Goal: Task Accomplishment & Management: Use online tool/utility

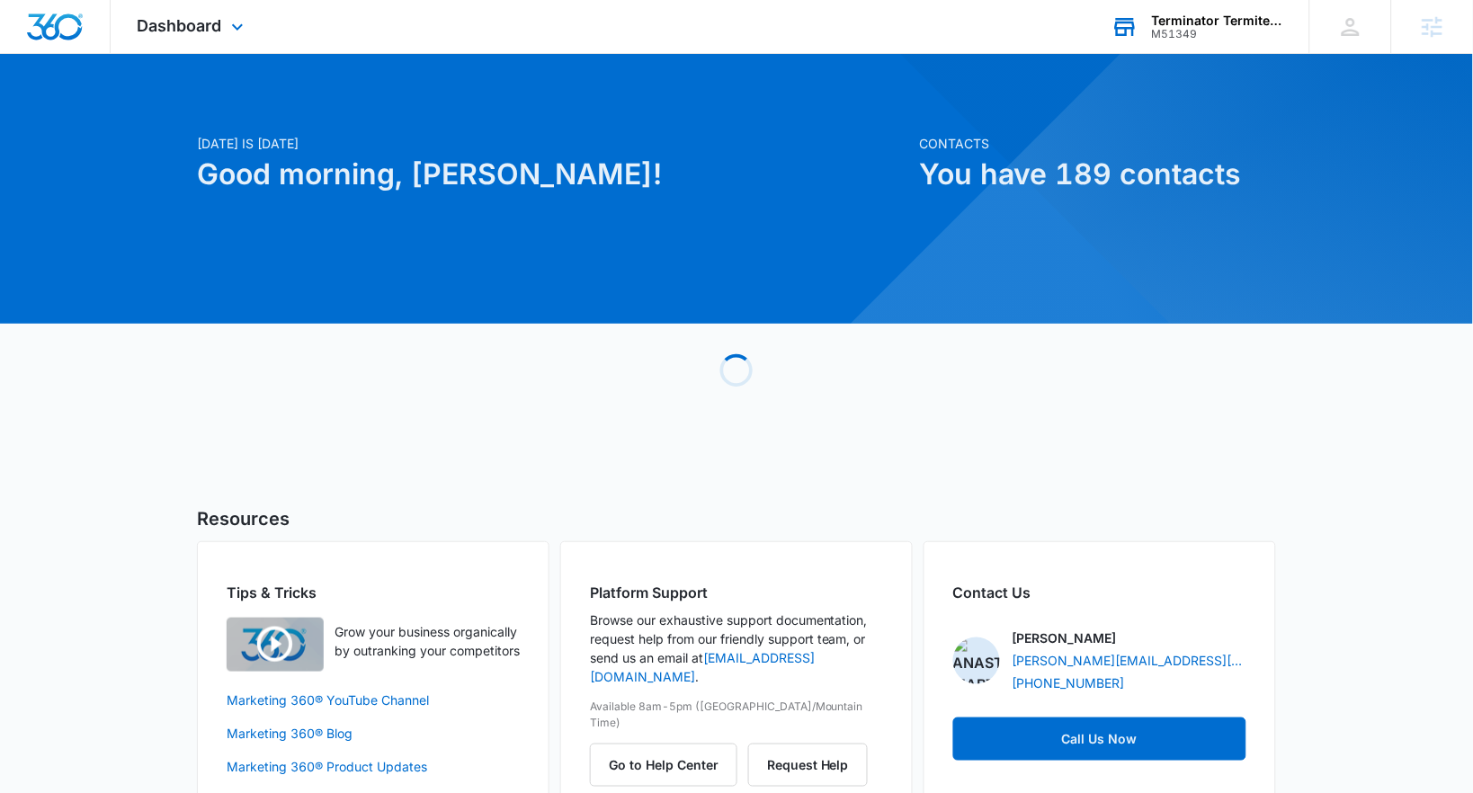
click at [1255, 13] on div "Terminator Termite & Pest Control" at bounding box center [1217, 20] width 131 height 14
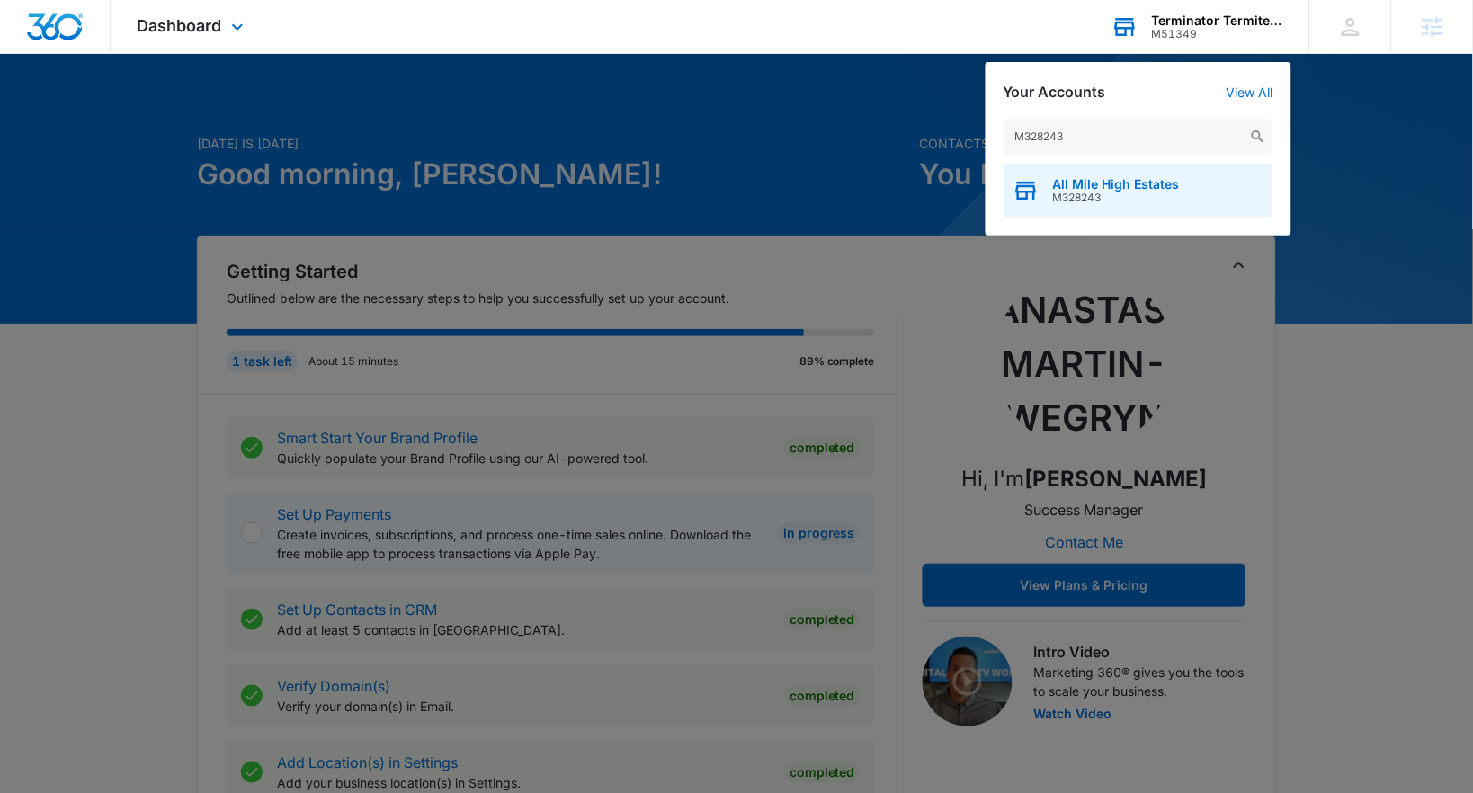
type input "M328243"
click at [1103, 184] on span "All Mile High Estates" at bounding box center [1116, 184] width 127 height 14
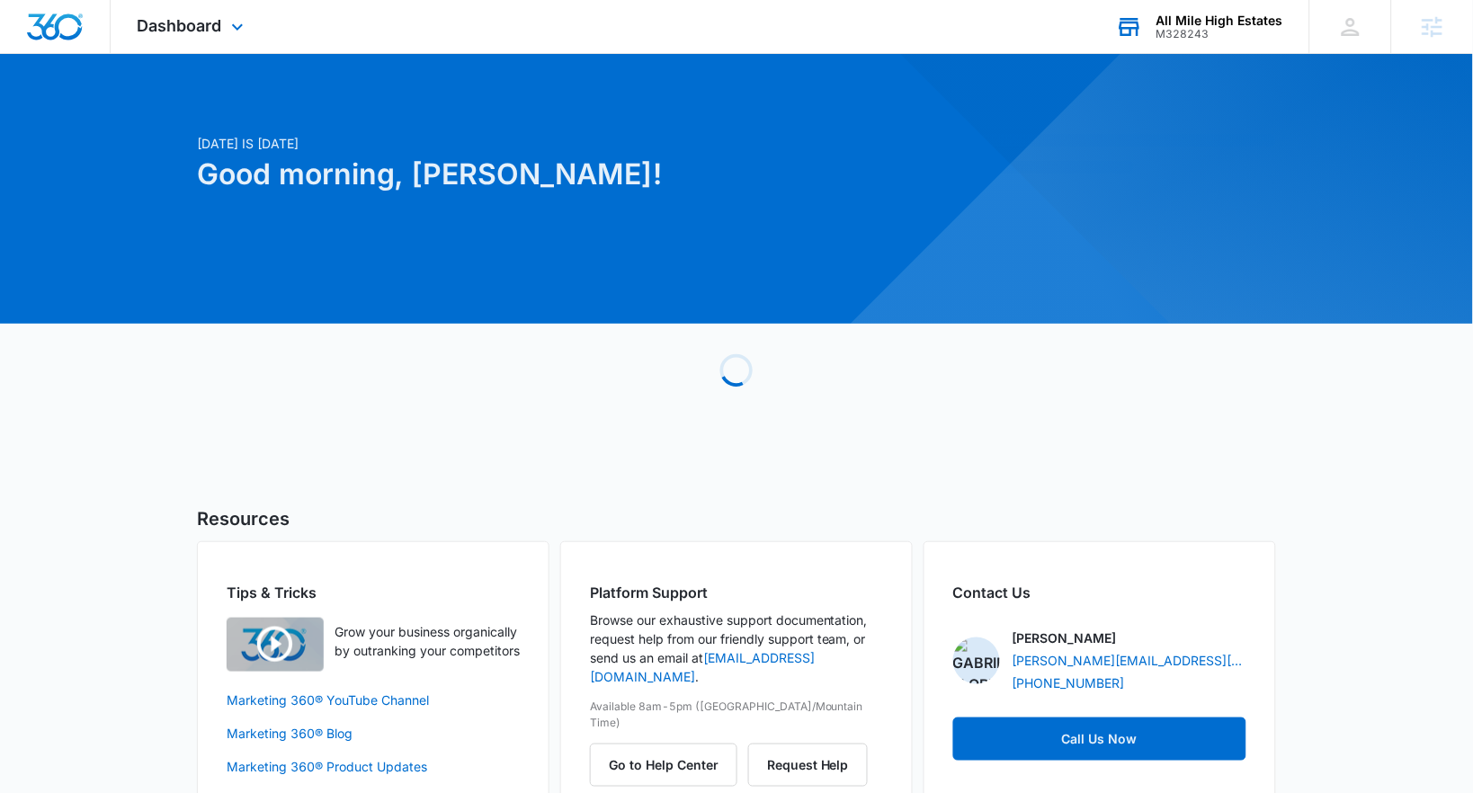
click at [212, 46] on div "Dashboard Apps Reputation Websites Forms CRM Email Social Content Ads Intellige…" at bounding box center [193, 26] width 165 height 53
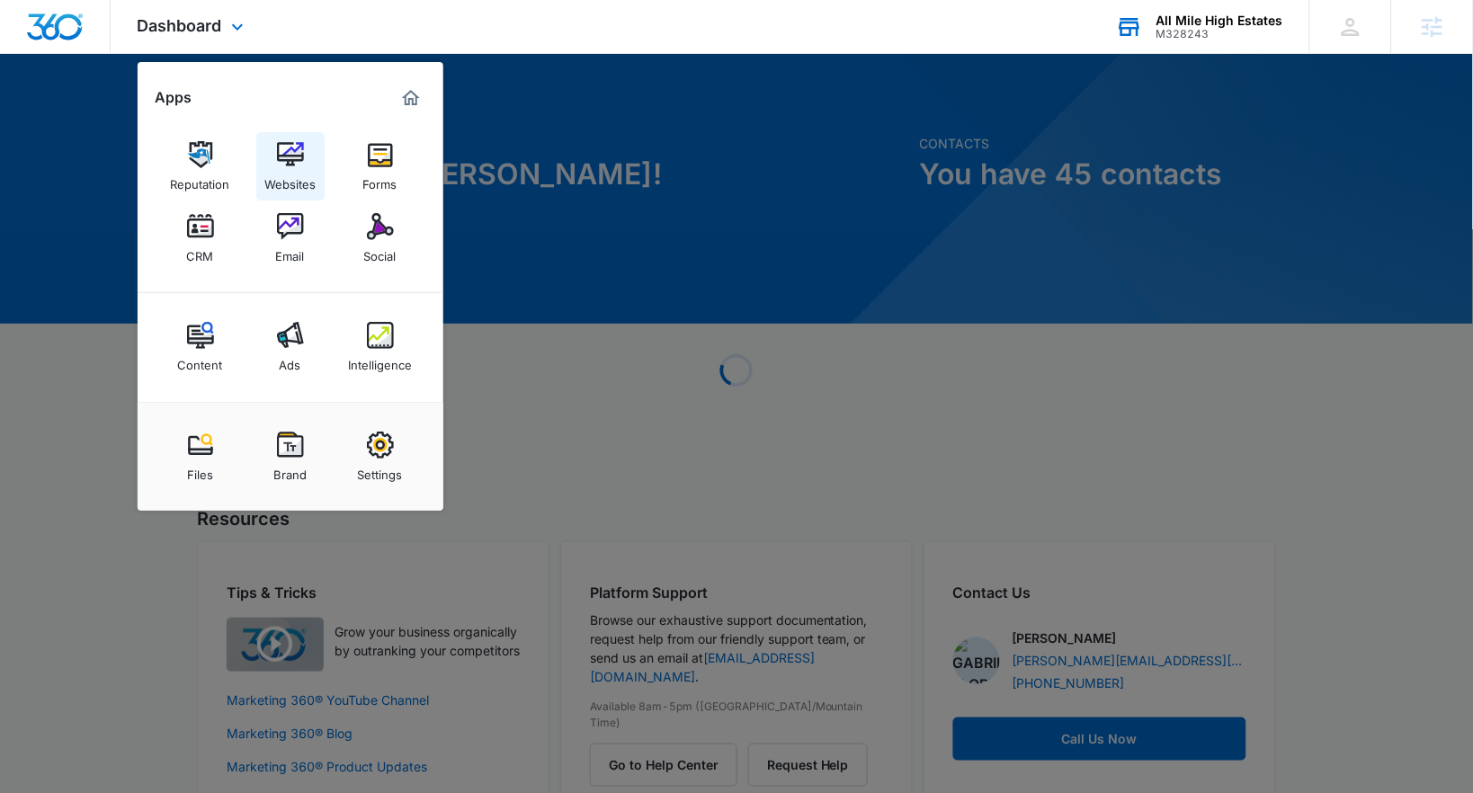
click at [271, 140] on link "Websites" at bounding box center [290, 166] width 68 height 68
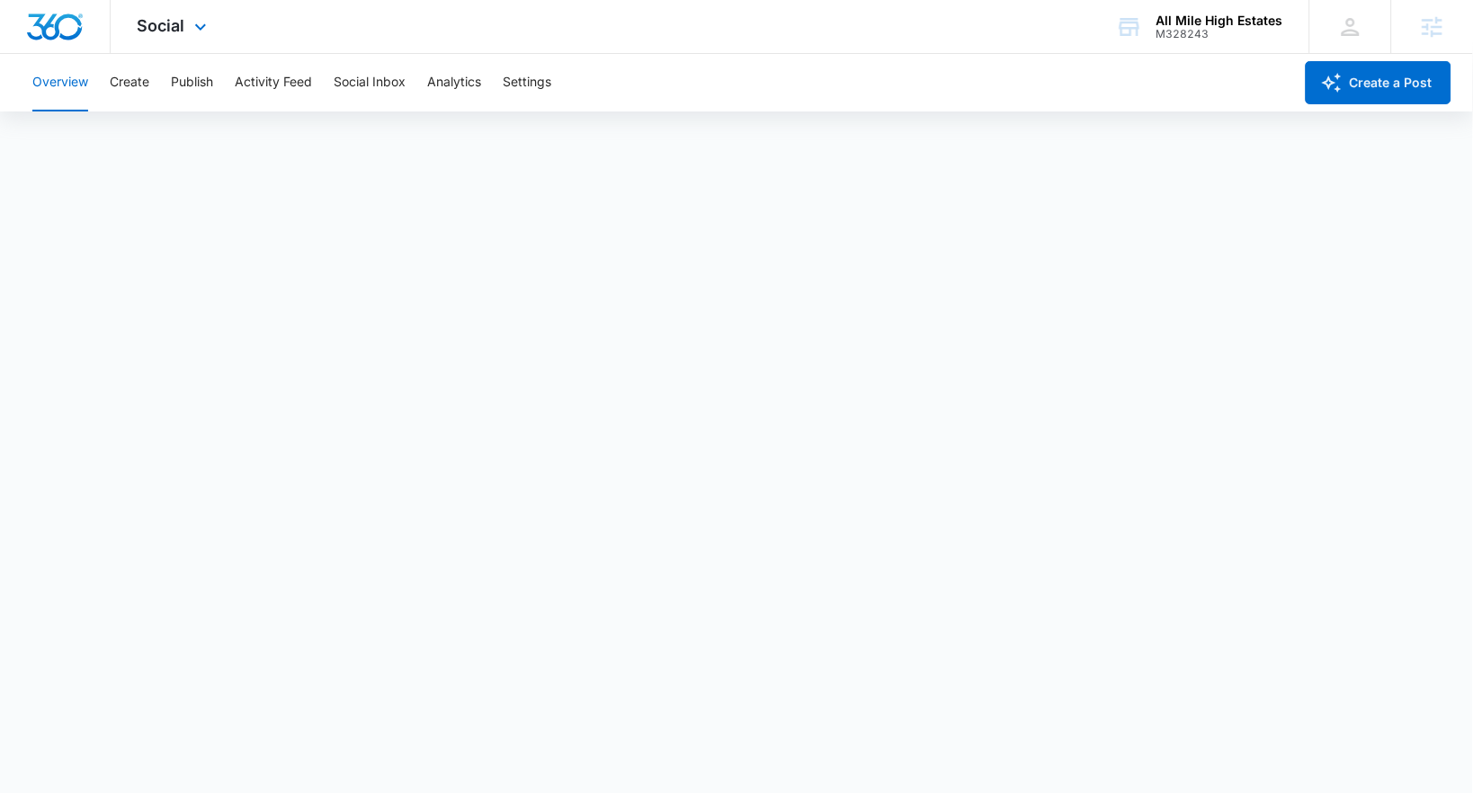
click at [655, 39] on div "Social Apps Reputation Websites Forms CRM Email Social Content Ads Intelligence…" at bounding box center [736, 27] width 1473 height 54
click at [124, 98] on button "Create" at bounding box center [130, 83] width 40 height 58
click at [183, 148] on button "Approvals" at bounding box center [176, 137] width 60 height 50
click at [121, 86] on button "Create" at bounding box center [130, 83] width 40 height 58
click at [96, 147] on button "Content Library" at bounding box center [78, 137] width 92 height 50
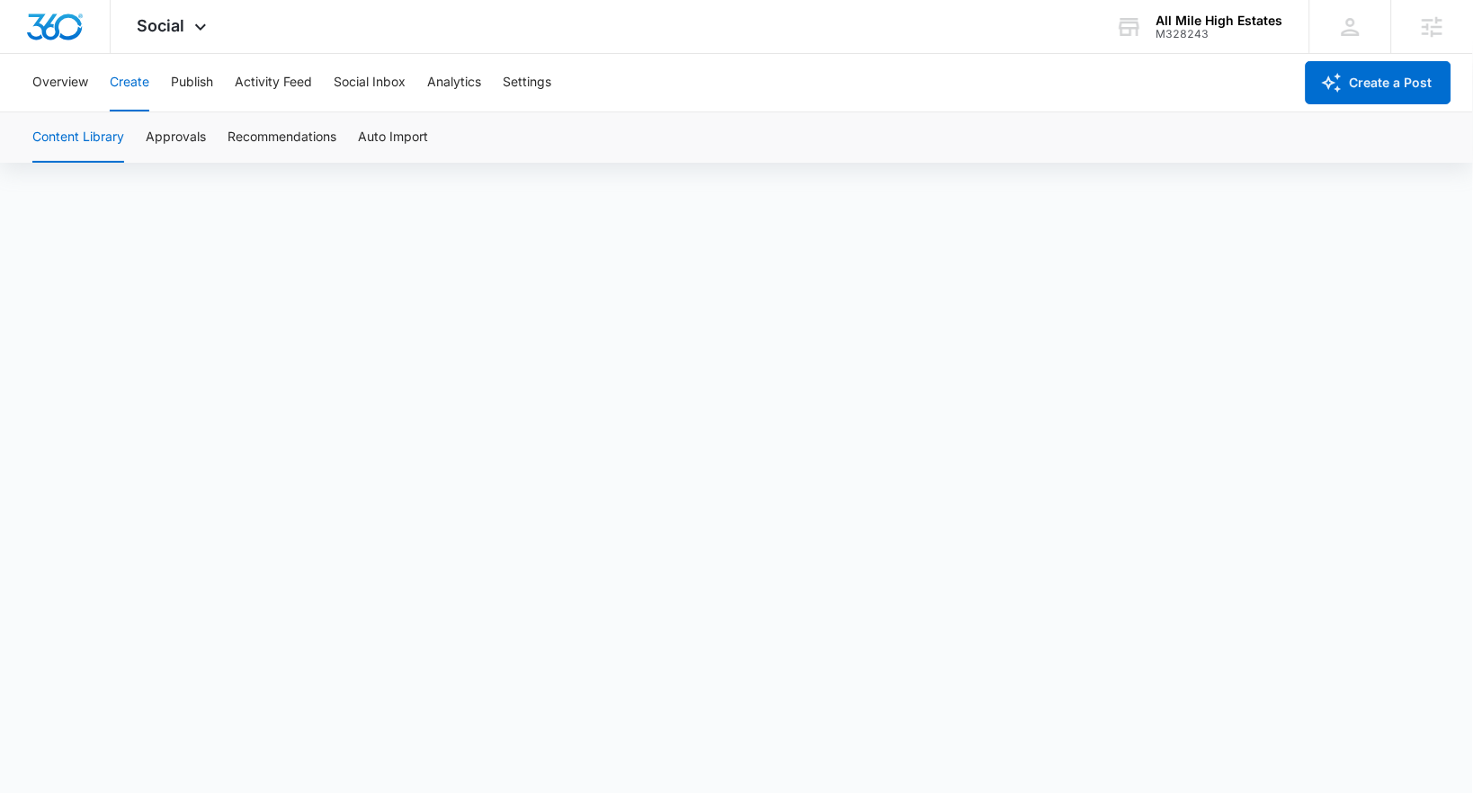
click at [93, 139] on button "Content Library" at bounding box center [78, 137] width 92 height 50
click at [173, 77] on button "Publish" at bounding box center [192, 83] width 42 height 58
